Goal: Transaction & Acquisition: Purchase product/service

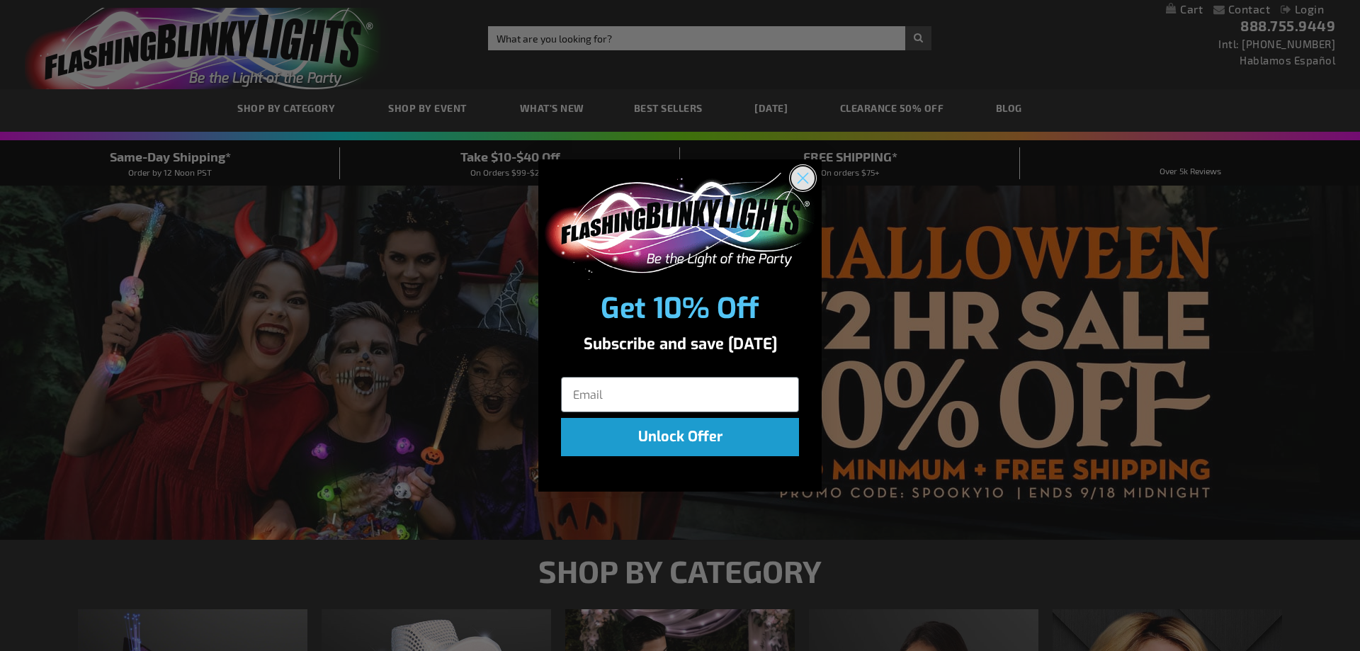
click at [797, 182] on circle "Close dialog" at bounding box center [802, 177] width 23 height 23
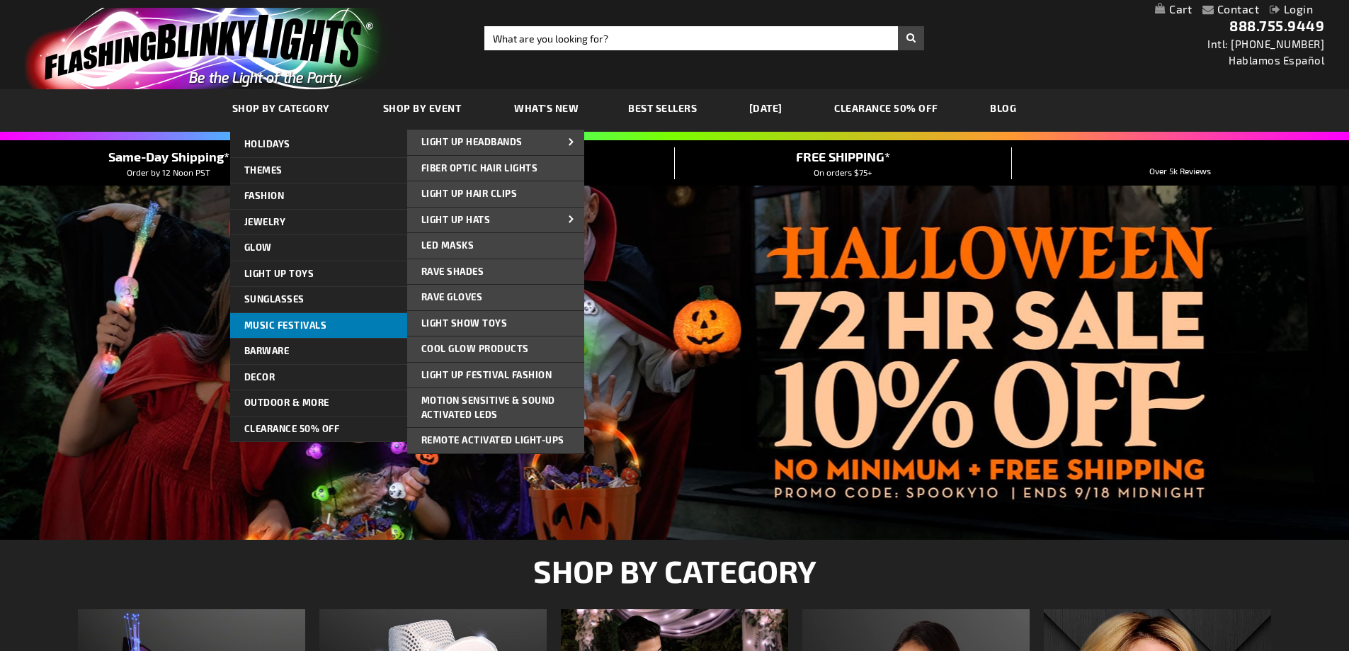
click at [324, 326] on span "Music Festivals" at bounding box center [285, 324] width 83 height 11
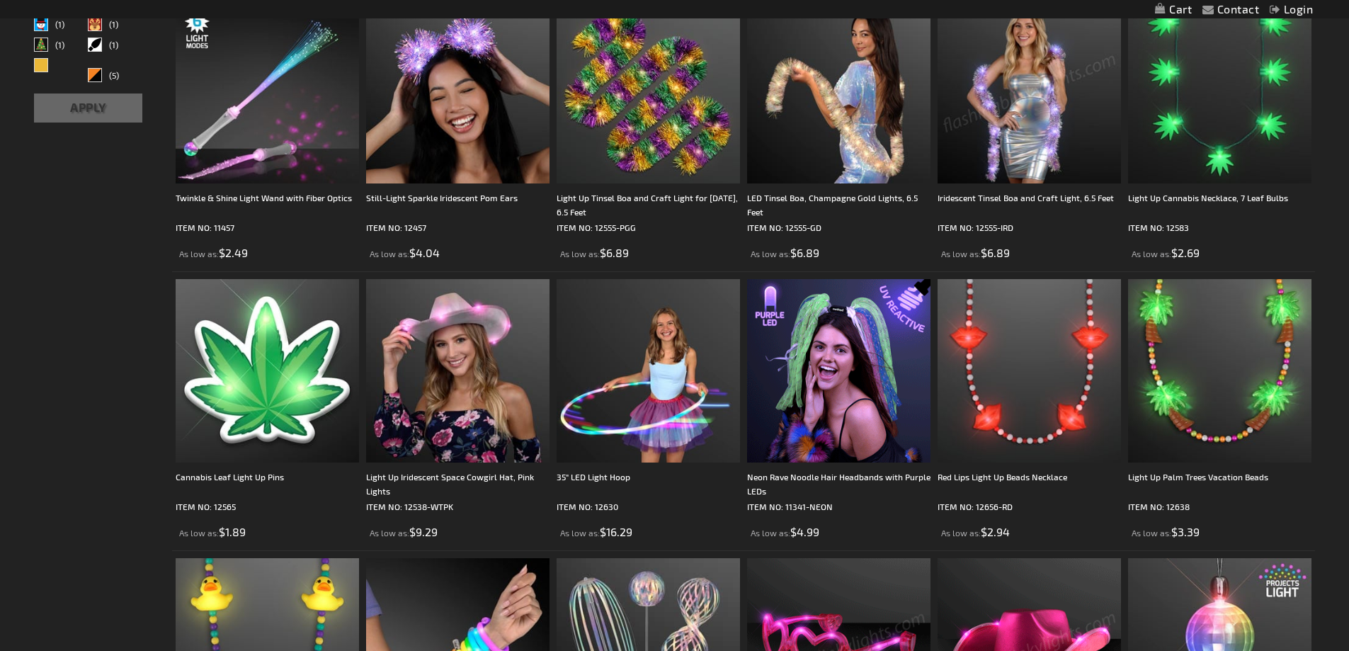
scroll to position [425, 0]
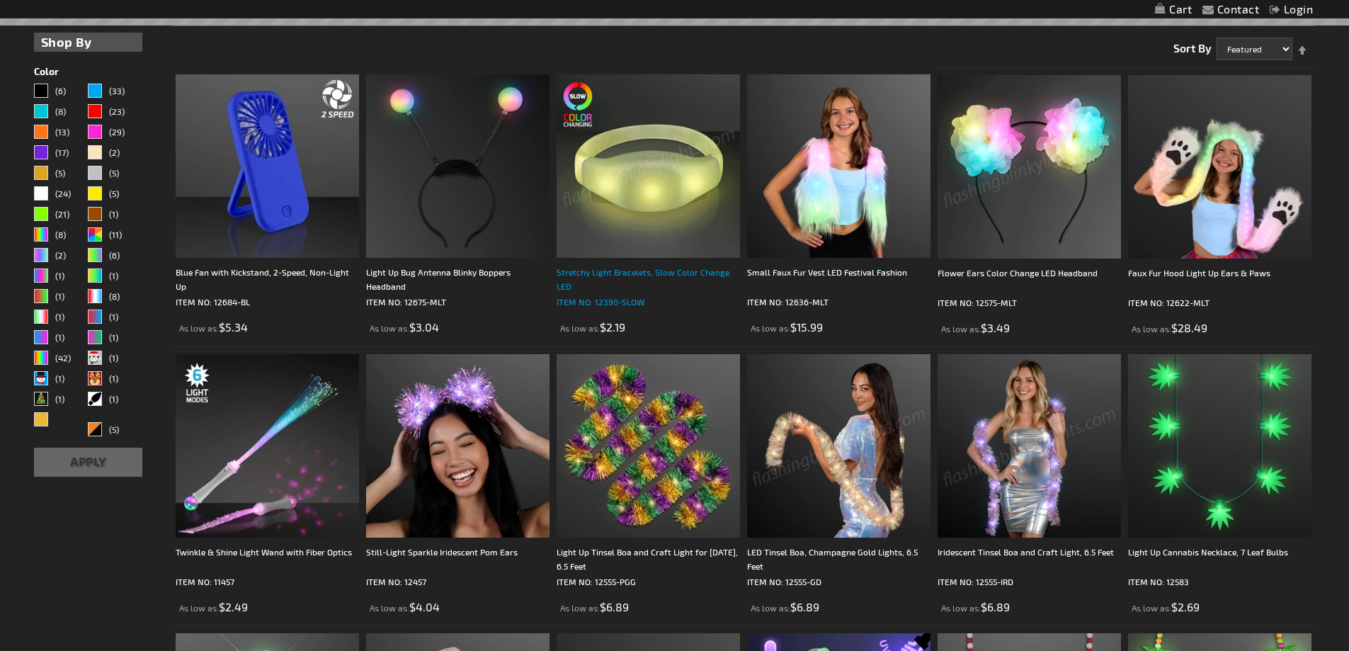
click at [613, 278] on div "Stretchy Light Bracelets, Slow Color Change LED" at bounding box center [648, 279] width 183 height 28
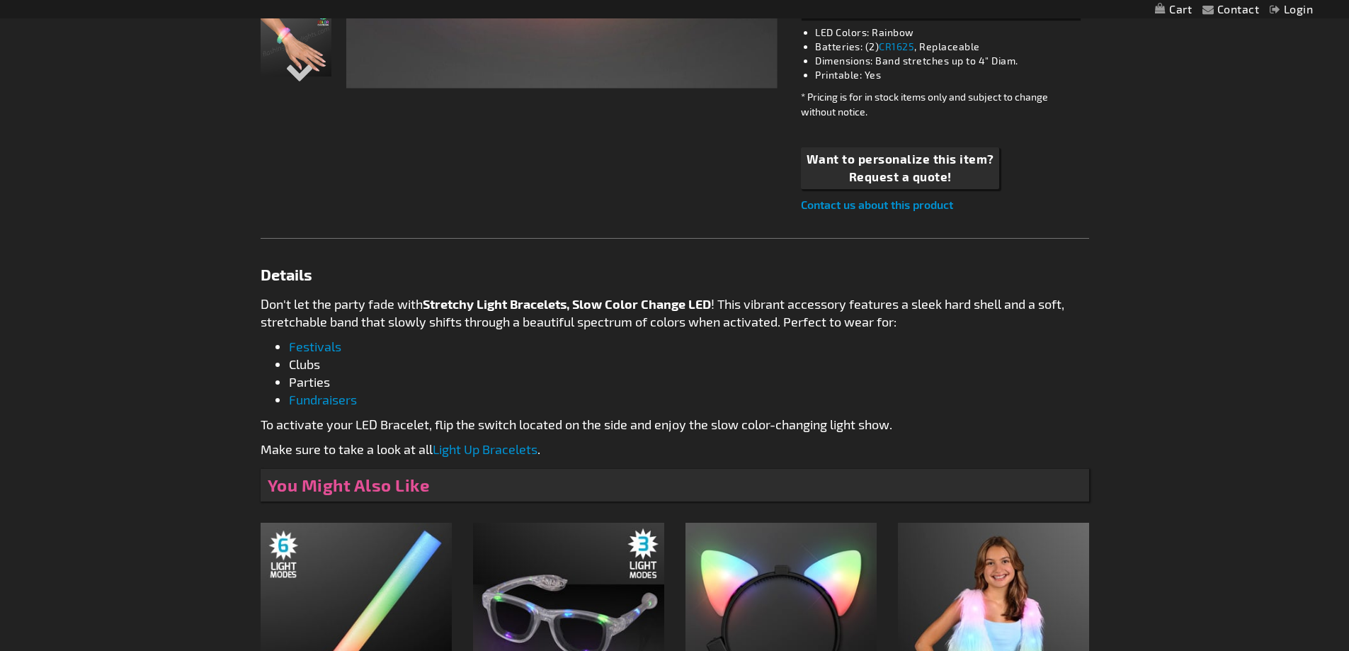
scroll to position [283, 0]
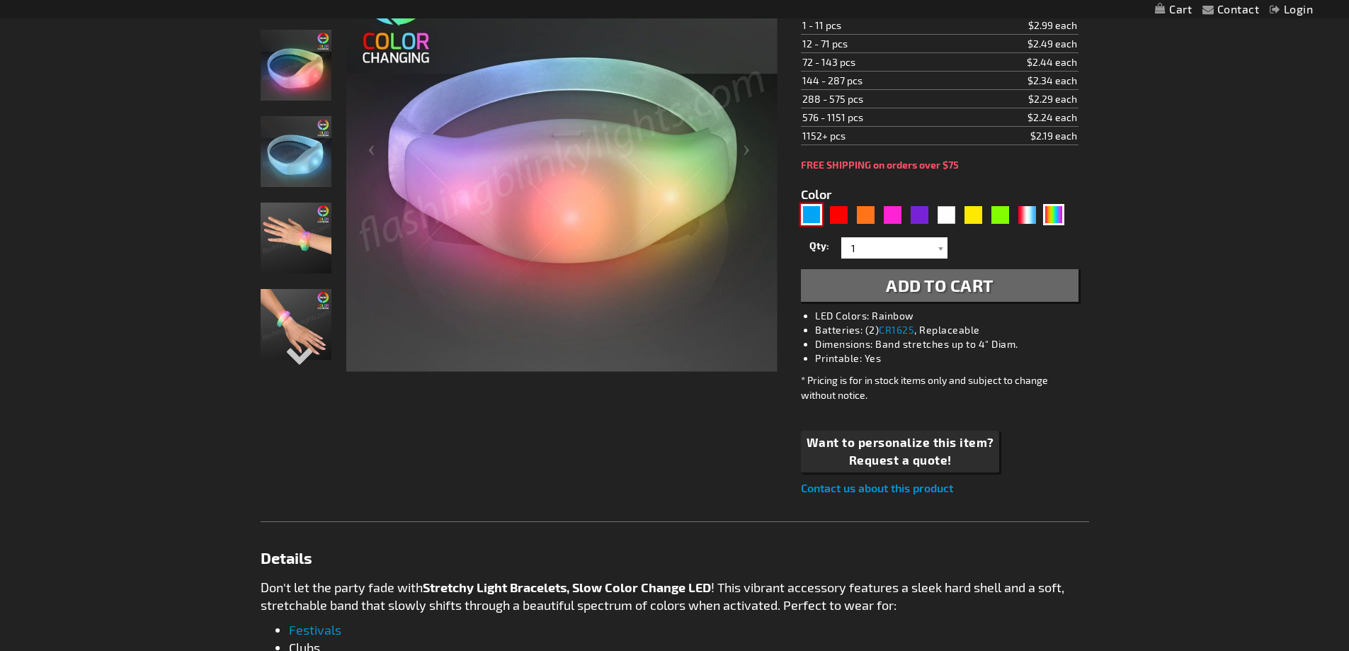
click at [811, 218] on div "Blue" at bounding box center [811, 214] width 21 height 21
type input "5629"
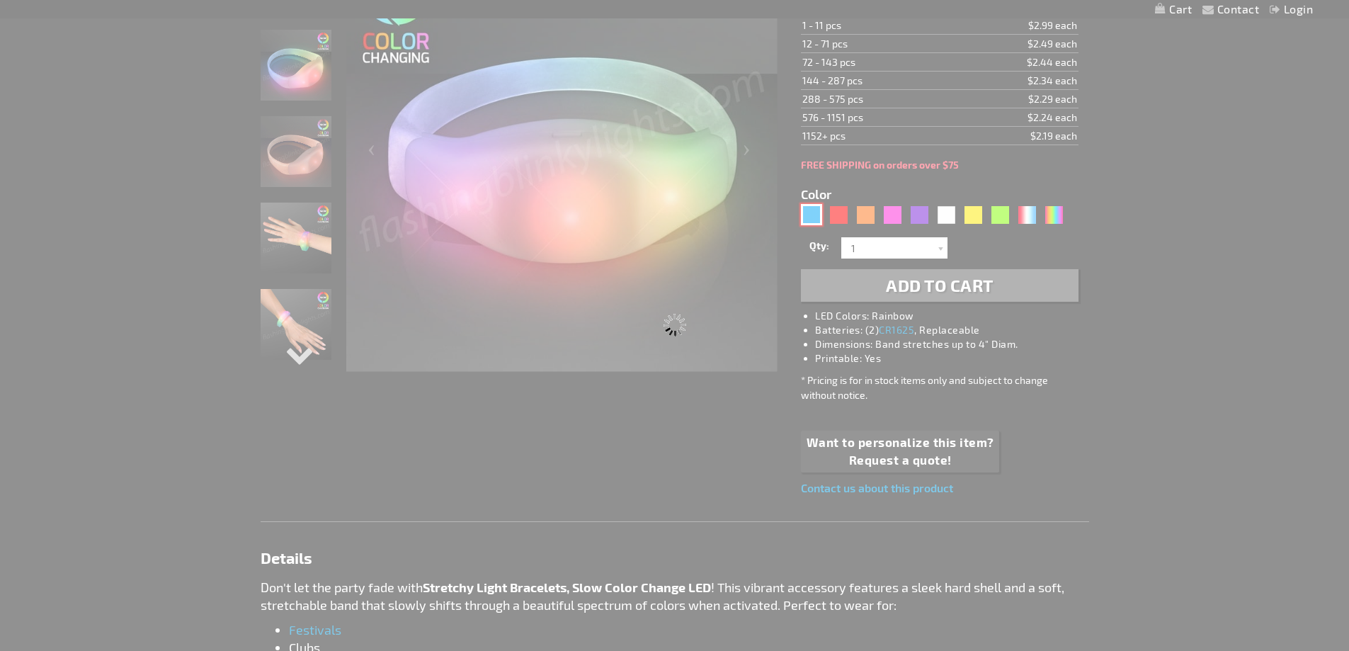
type input "12390-BL"
type input "Customize - Blue LED Steady Illumination Stretch Bracelet - ITEM NO: 12390-BL"
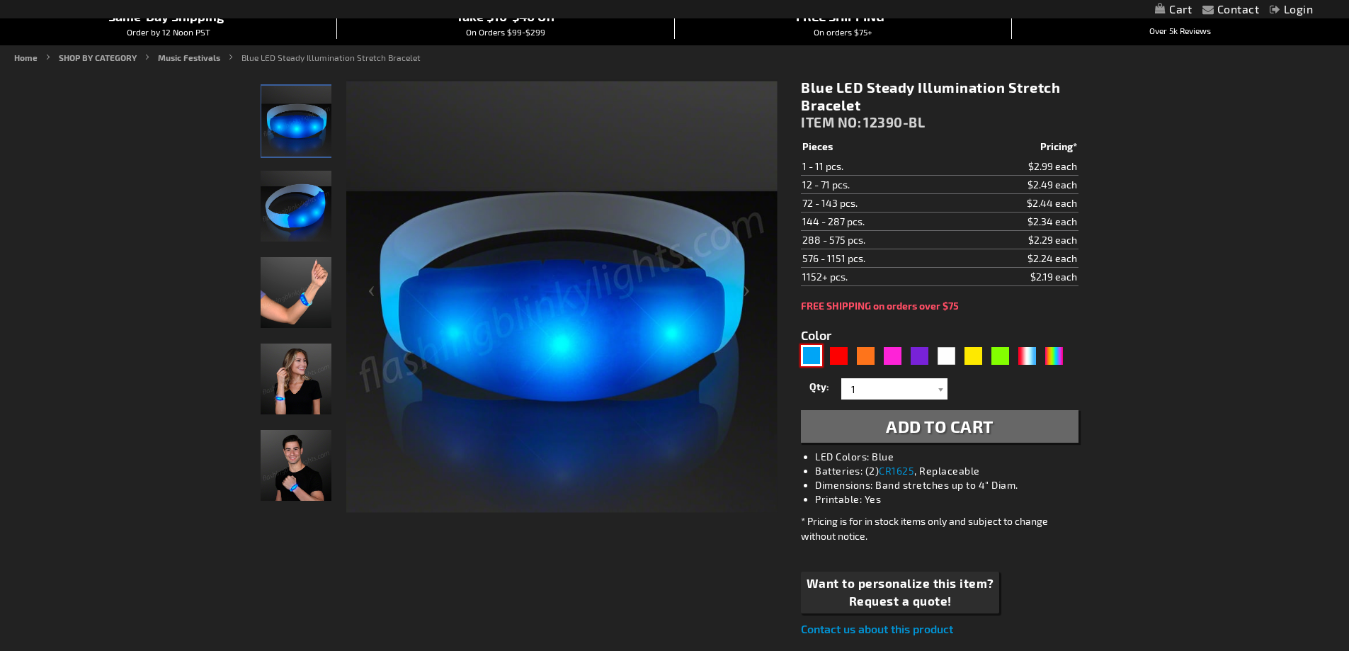
scroll to position [142, 0]
click at [936, 392] on div at bounding box center [940, 389] width 14 height 21
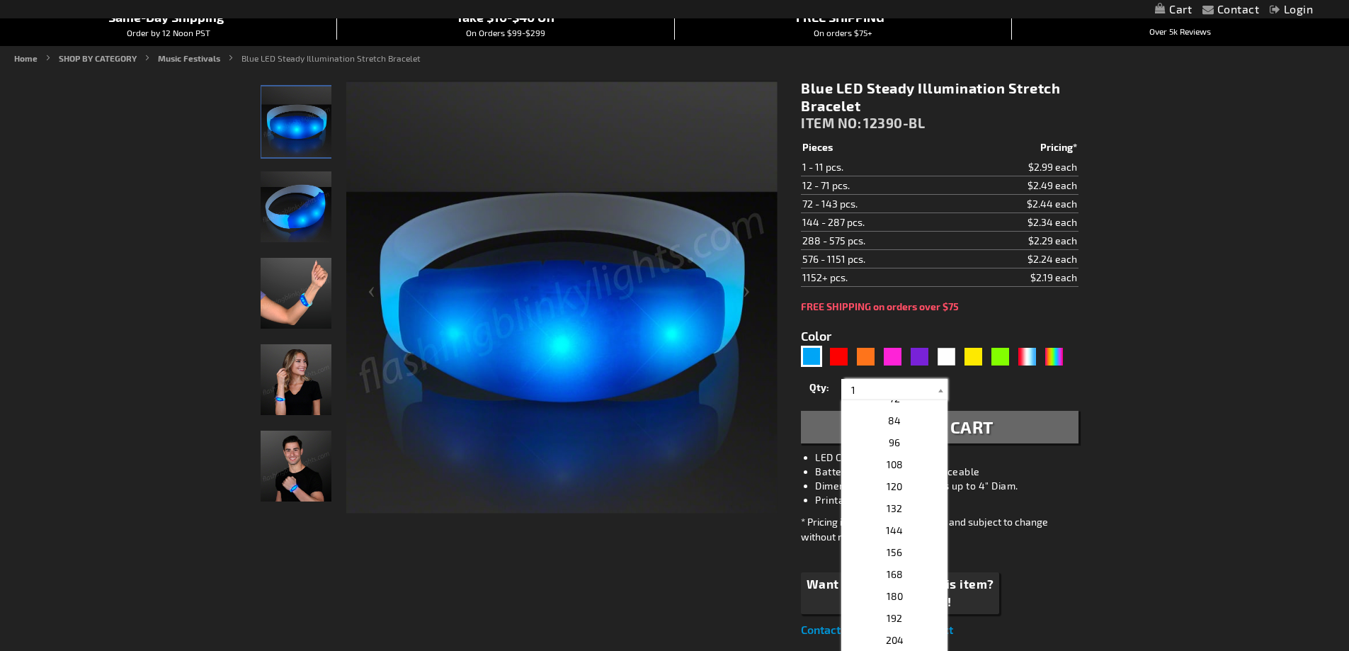
scroll to position [354, 0]
click at [907, 491] on p "120" at bounding box center [894, 496] width 106 height 22
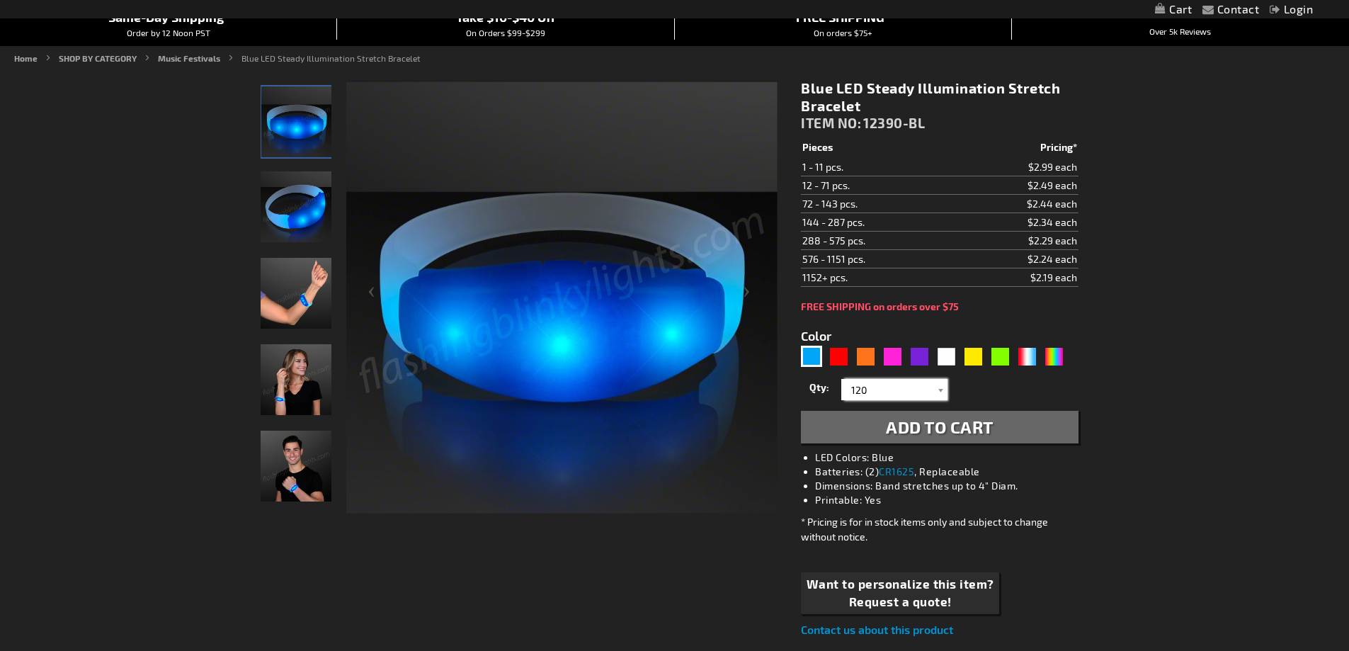
click at [896, 398] on input "120" at bounding box center [896, 389] width 103 height 21
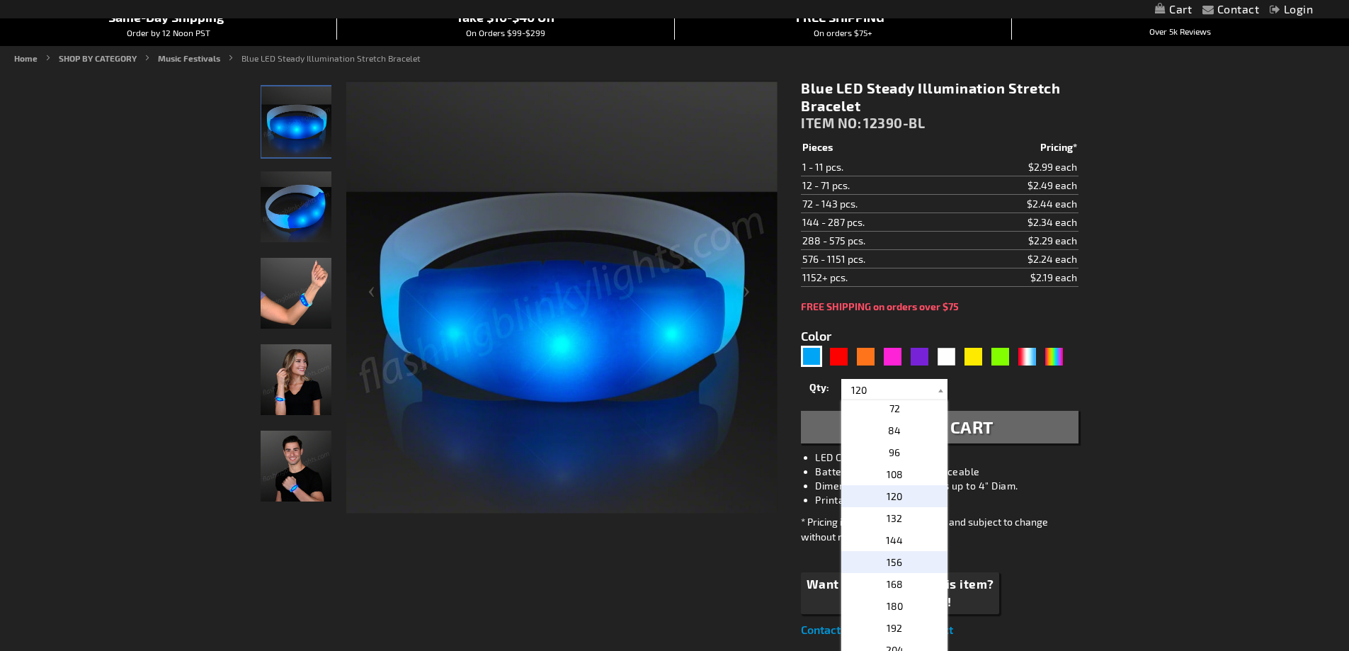
click at [904, 559] on p "156" at bounding box center [894, 562] width 106 height 22
type input "156"
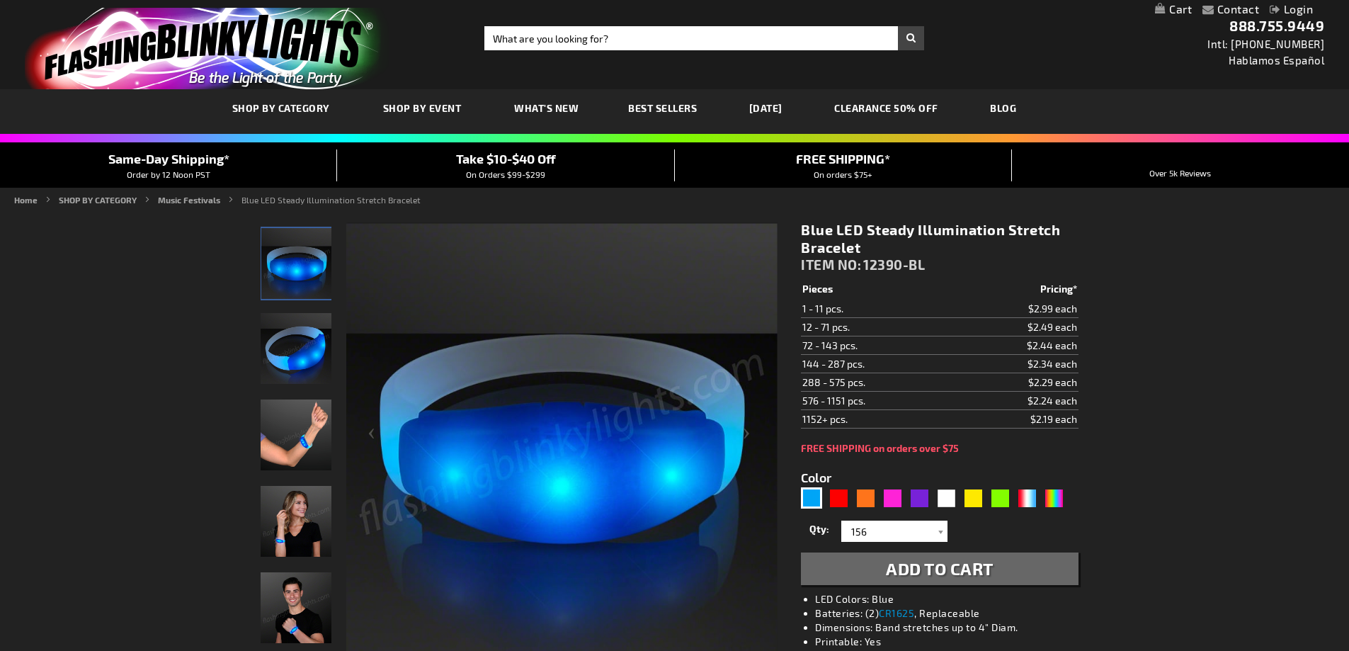
scroll to position [71, 0]
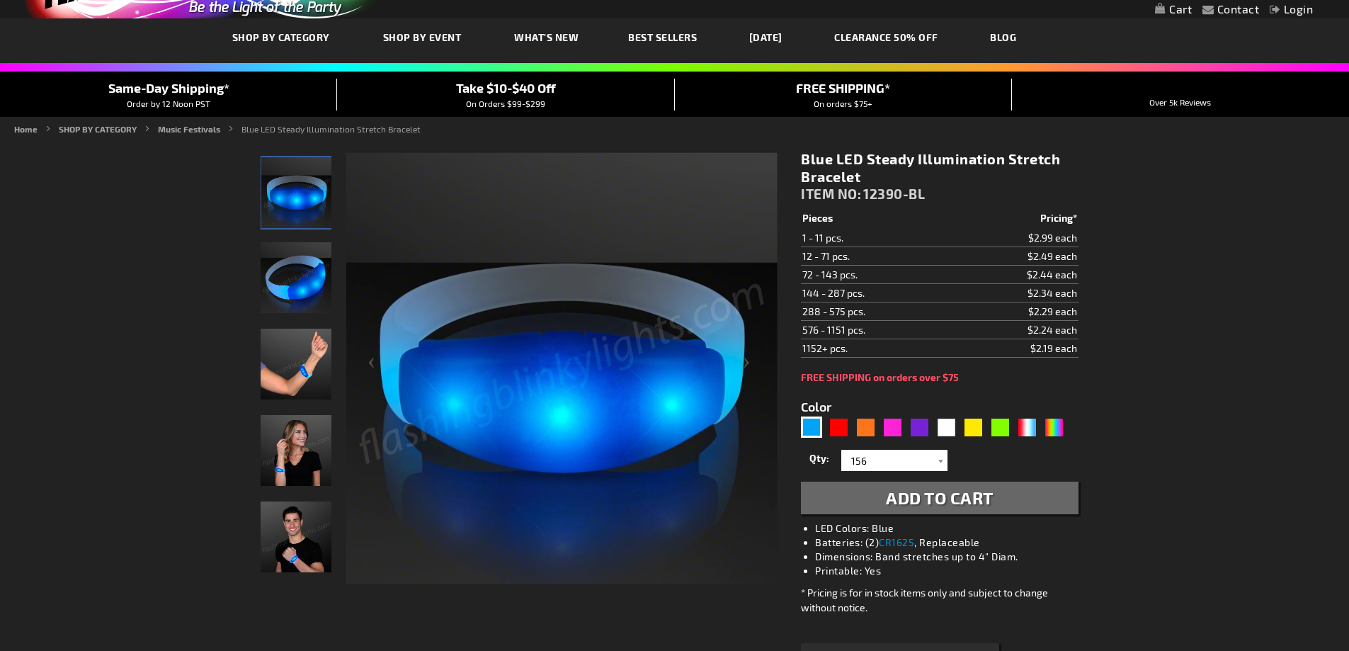
click at [1013, 506] on button "Add to Cart" at bounding box center [939, 498] width 277 height 33
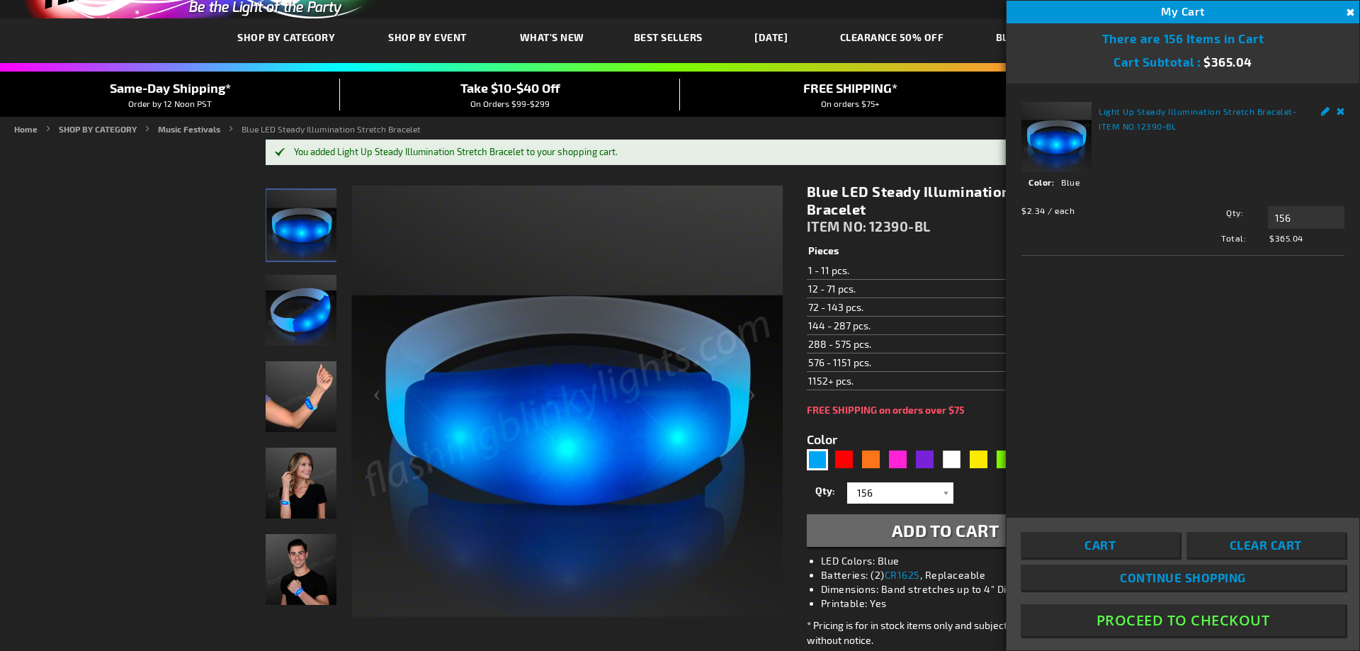
click at [1348, 15] on button "Close" at bounding box center [1348, 13] width 16 height 16
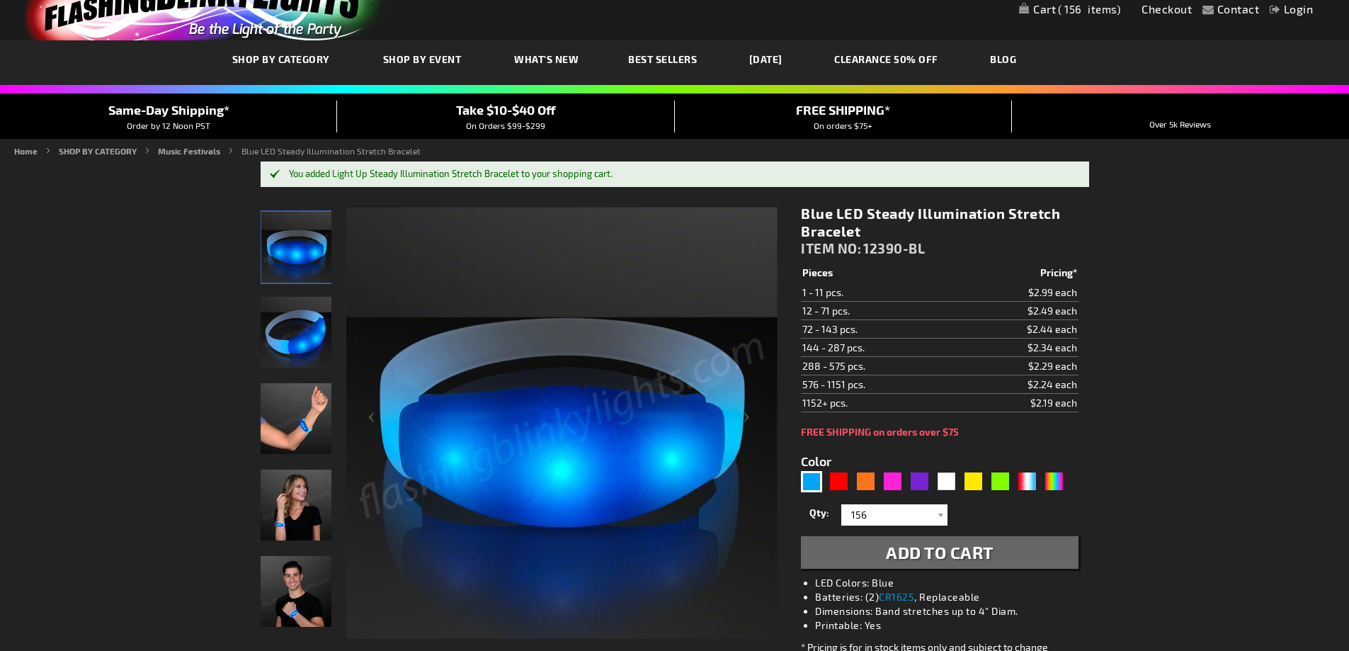
scroll to position [0, 0]
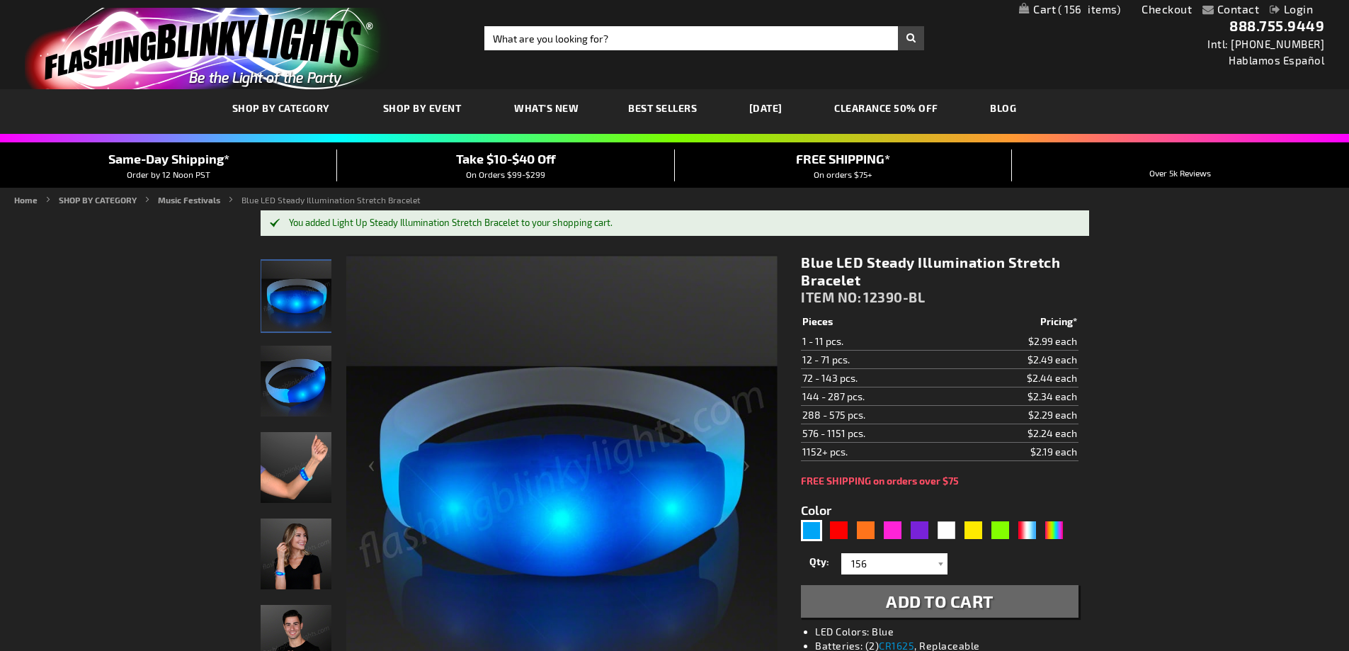
click at [1091, 11] on span "156" at bounding box center [1089, 9] width 62 height 13
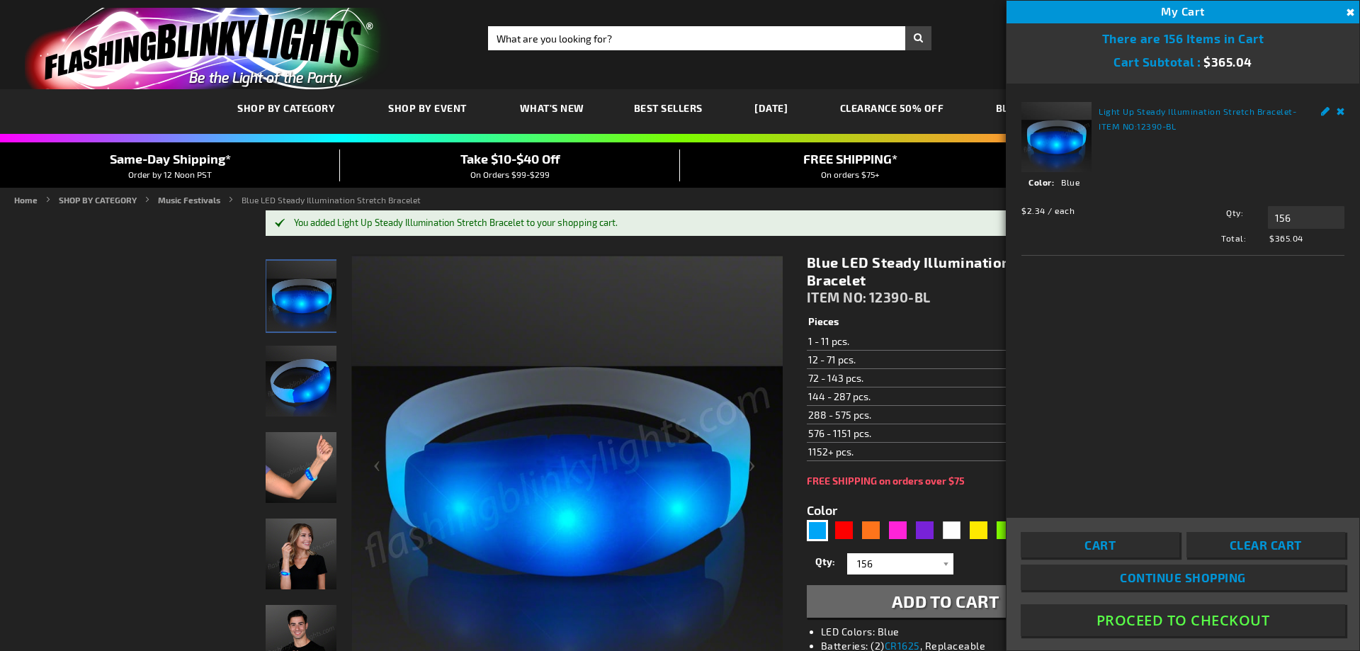
click at [945, 319] on th "Pieces" at bounding box center [884, 322] width 154 height 20
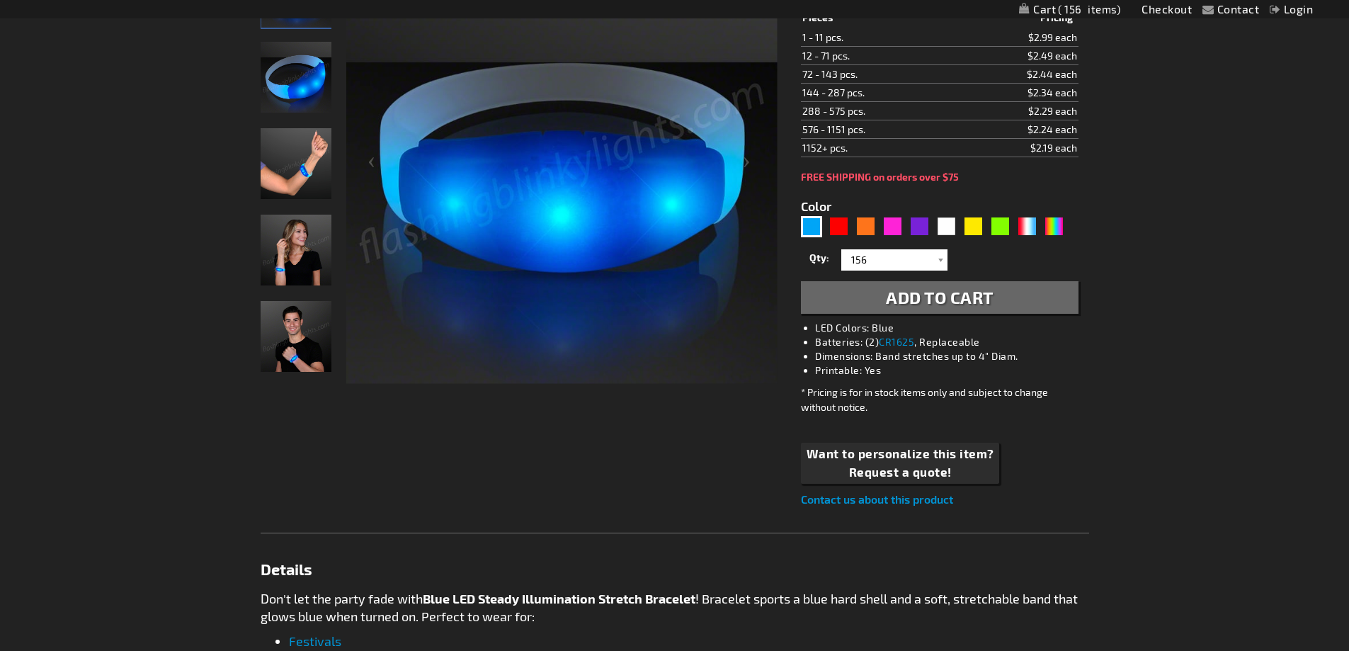
scroll to position [354, 0]
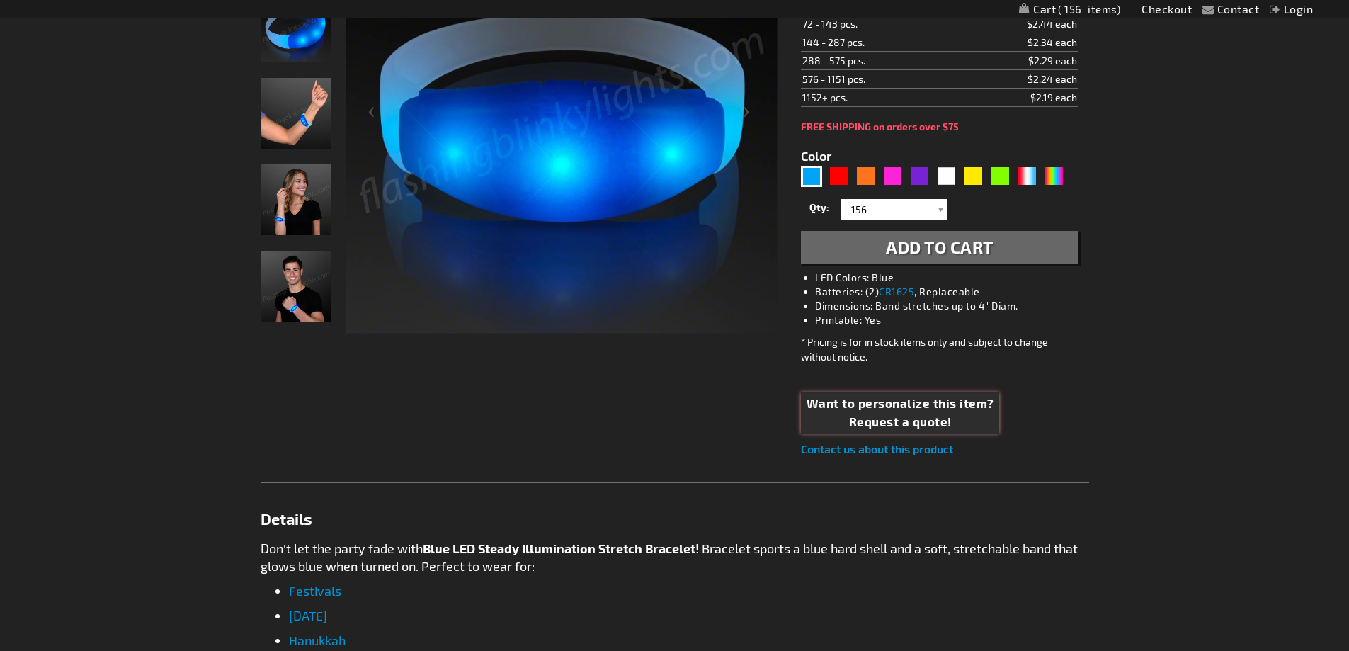
click at [889, 413] on span "Request a quote!" at bounding box center [901, 422] width 188 height 18
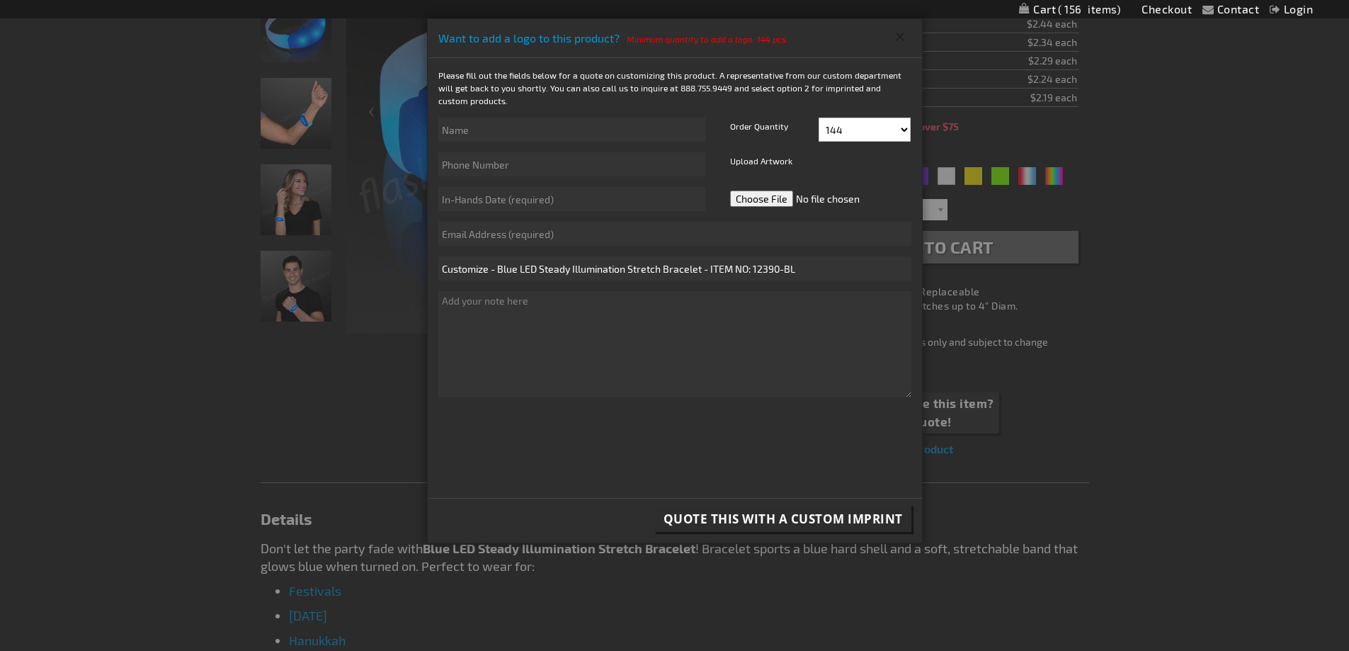
click at [899, 33] on button "Close" at bounding box center [900, 36] width 23 height 23
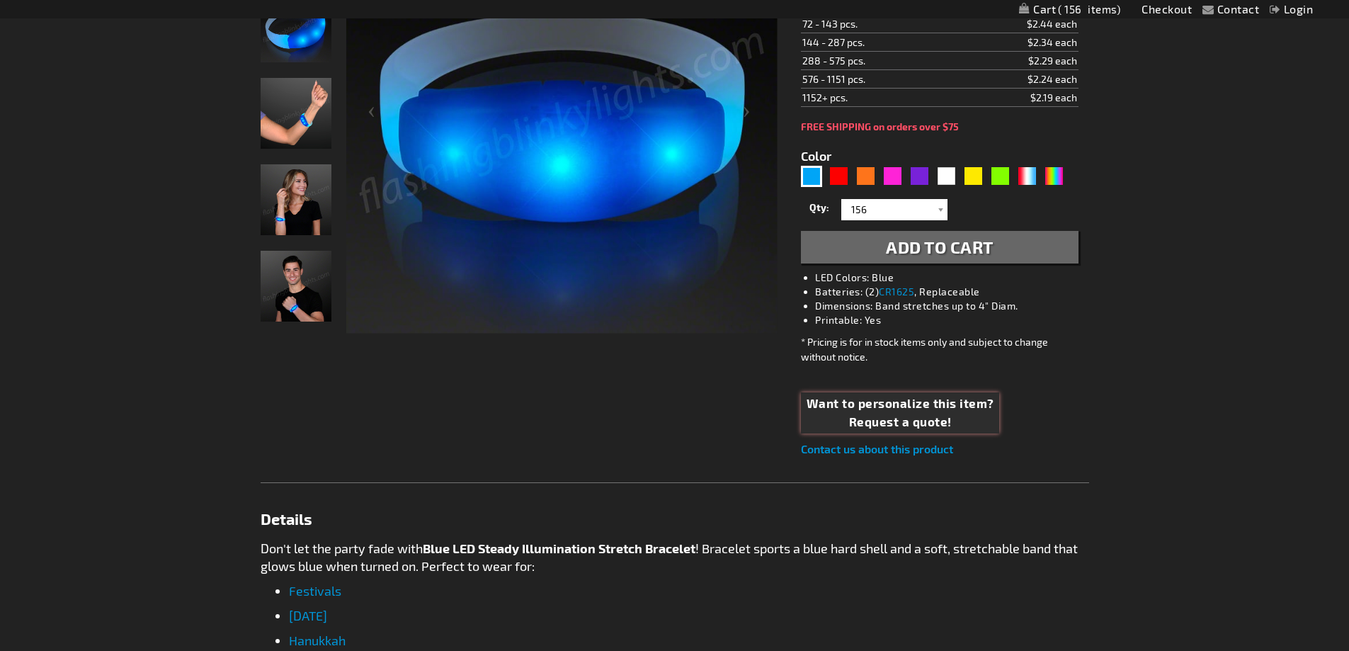
click at [898, 418] on span "Request a quote!" at bounding box center [901, 422] width 188 height 18
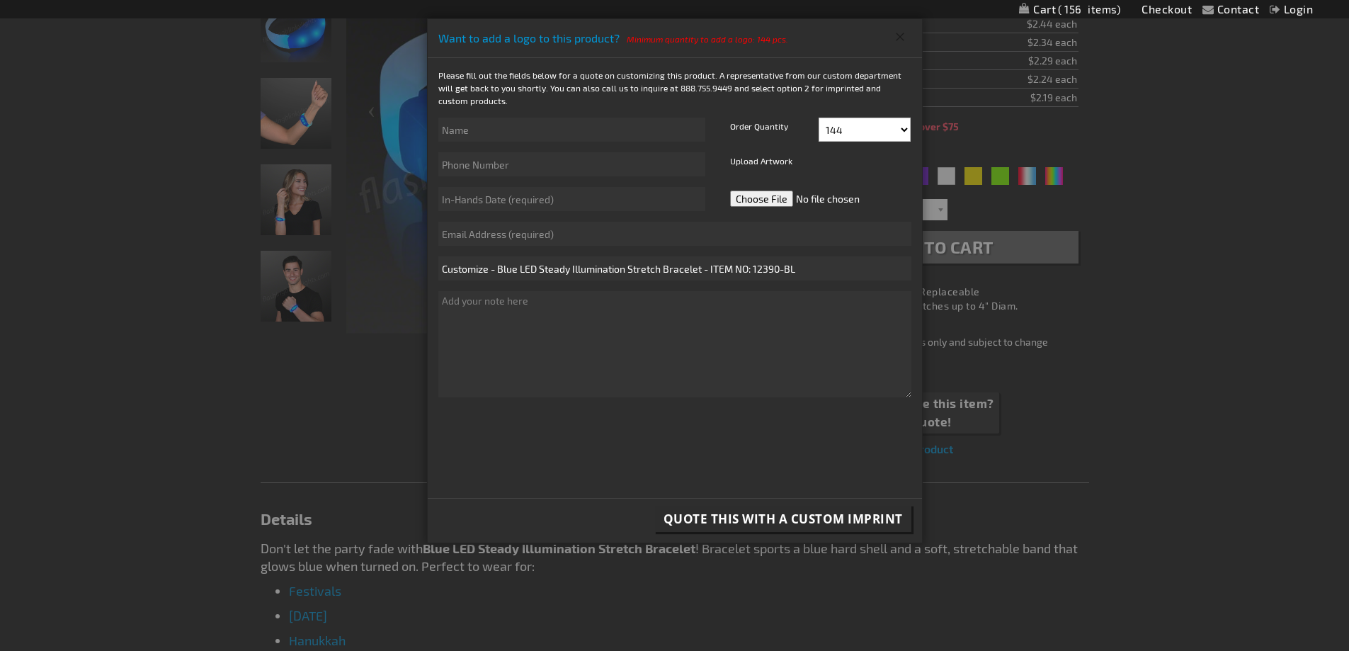
click at [904, 41] on button "Close" at bounding box center [900, 36] width 23 height 23
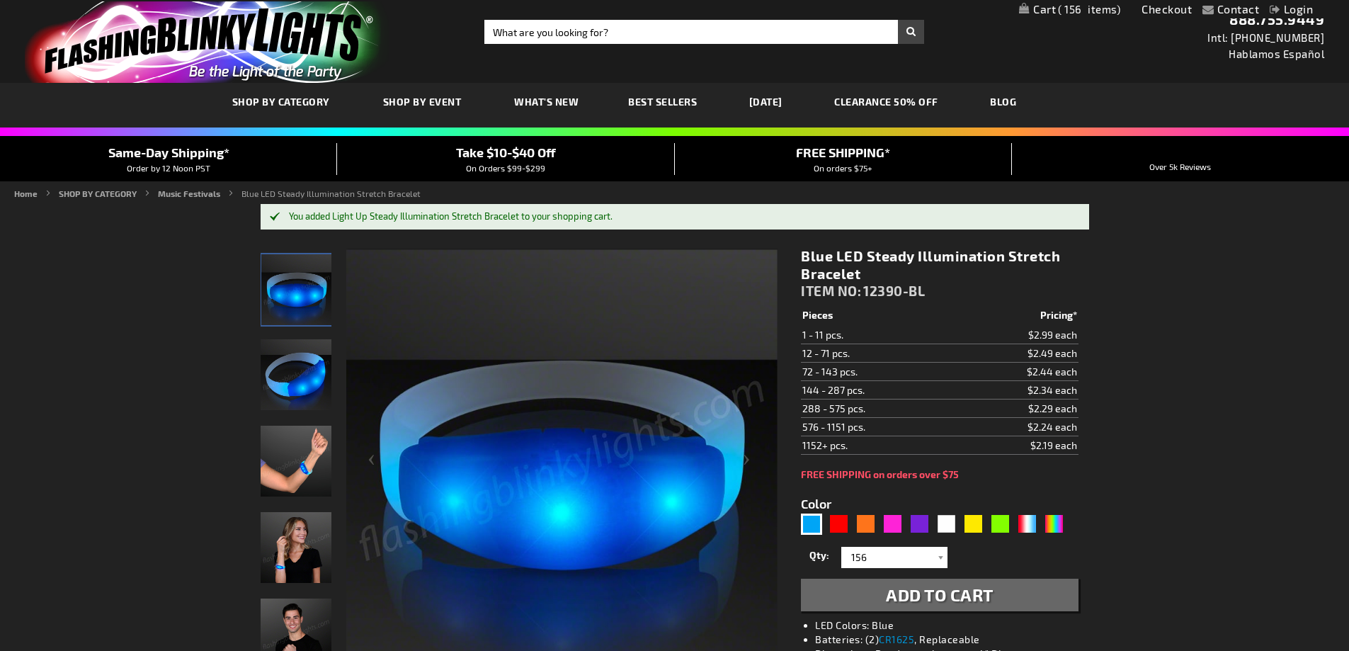
scroll to position [0, 0]
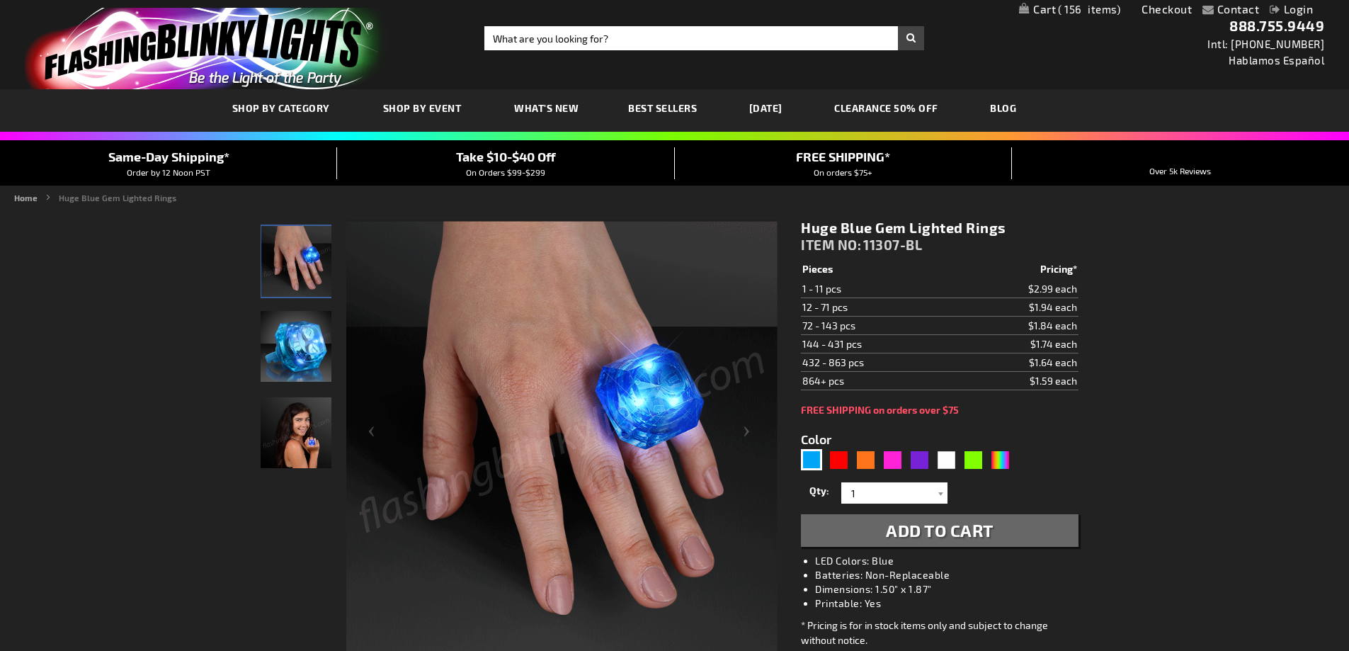
click at [301, 349] on img "Blue Gem LED Lighted Rings" at bounding box center [296, 346] width 71 height 71
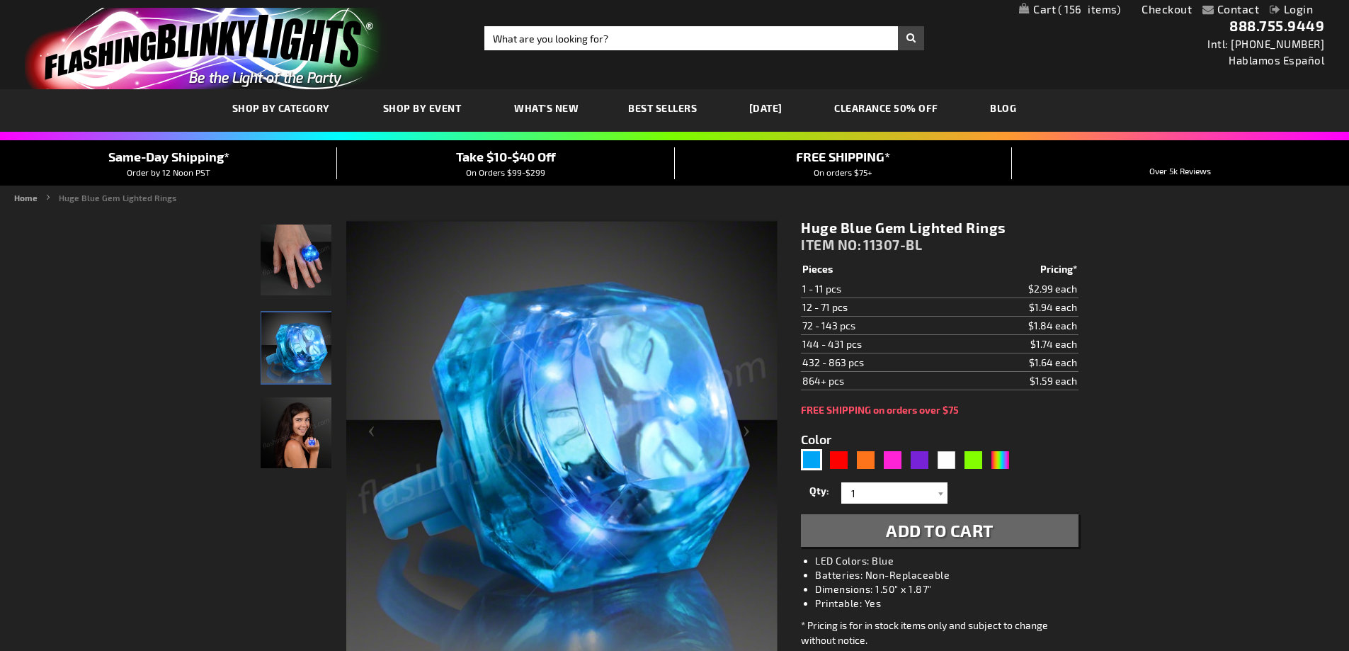
click at [301, 434] on img "Female displaying Blue Gem LED Lighted Rings" at bounding box center [296, 432] width 71 height 71
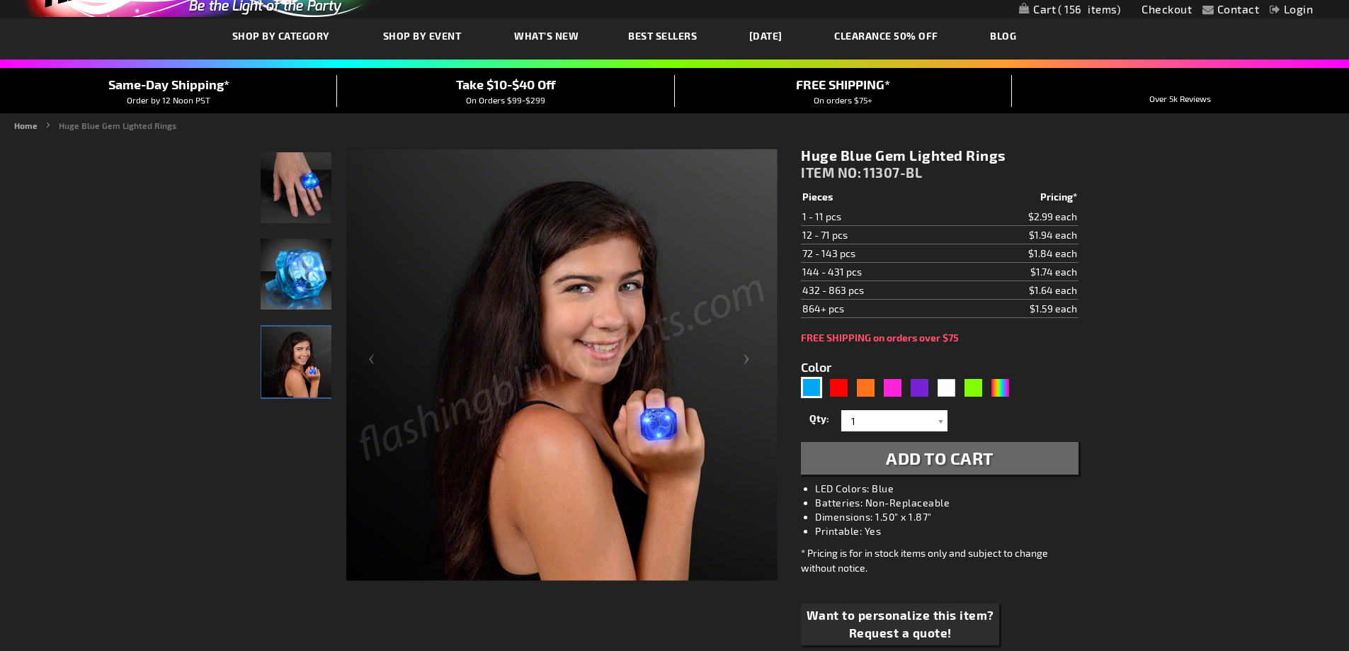
scroll to position [142, 0]
